Goal: Task Accomplishment & Management: Use online tool/utility

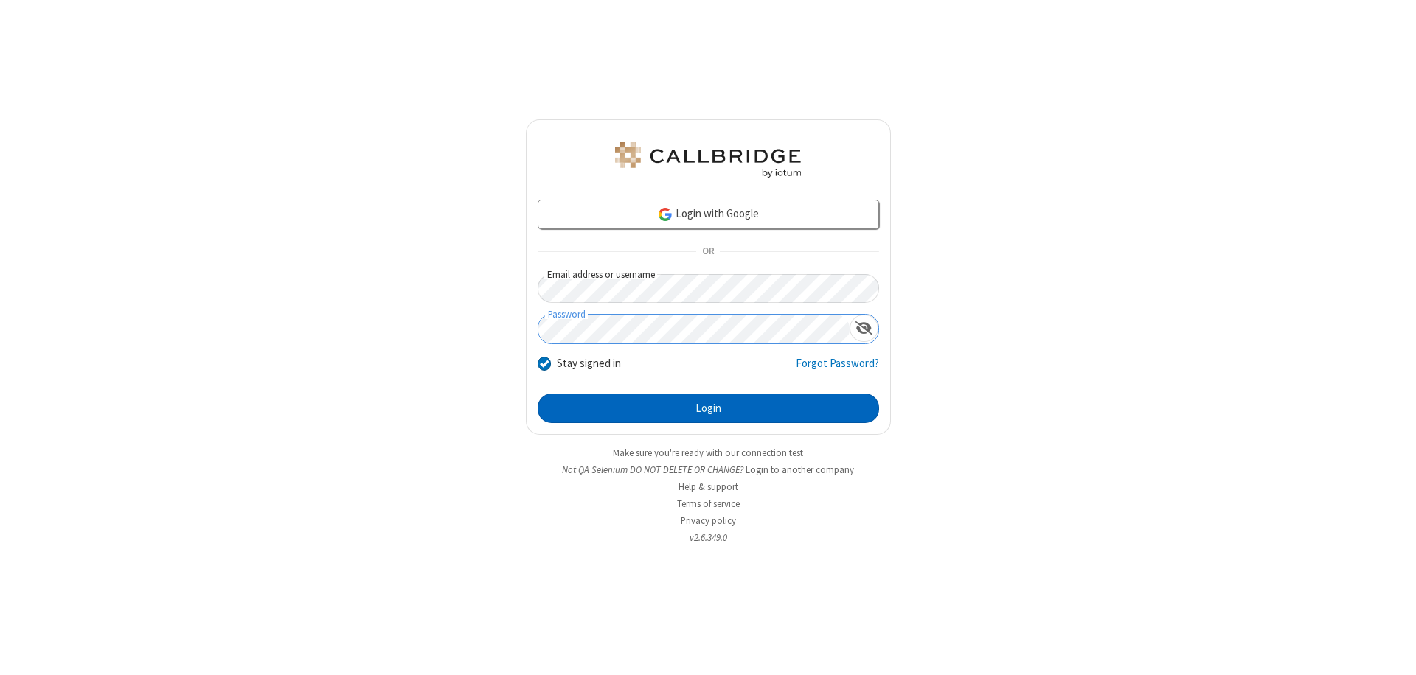
click at [708, 409] on button "Login" at bounding box center [708, 408] width 341 height 29
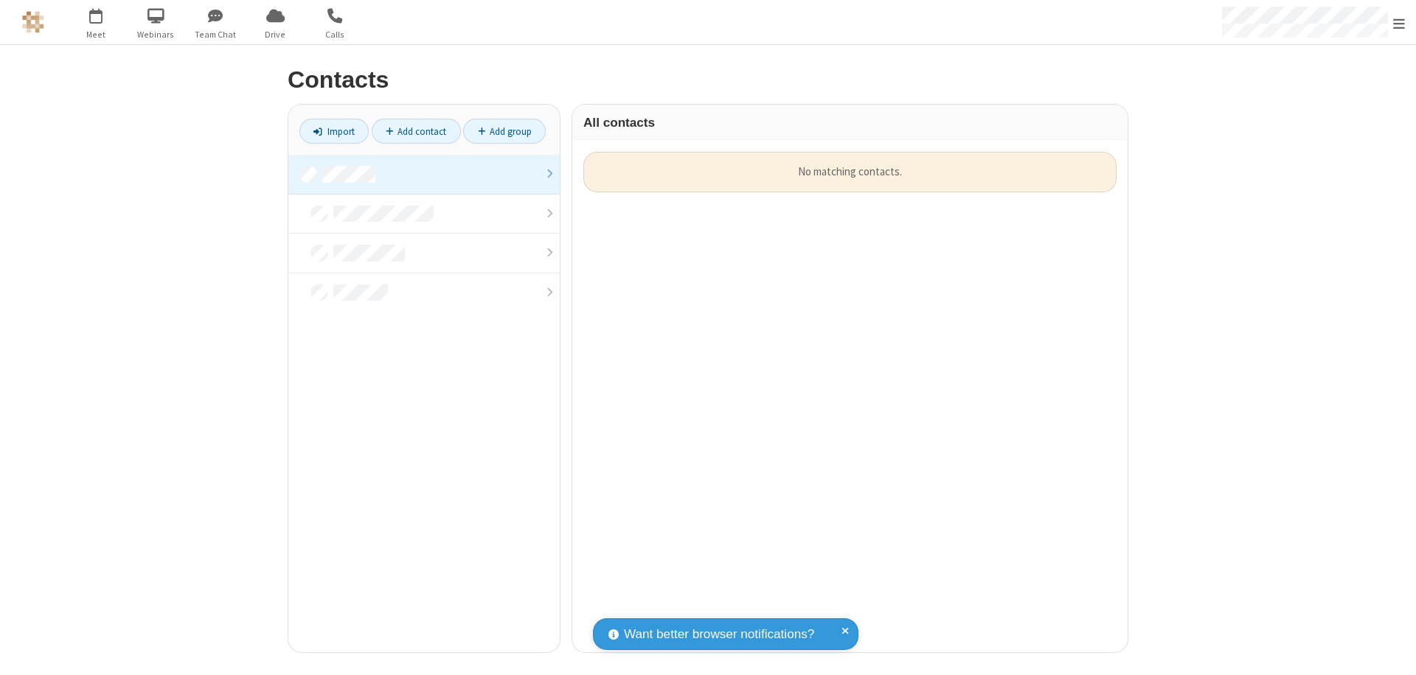
scroll to position [501, 544]
click at [424, 174] on link at bounding box center [423, 175] width 271 height 40
click at [334, 131] on link "Import" at bounding box center [333, 131] width 69 height 25
